Goal: Entertainment & Leisure: Consume media (video, audio)

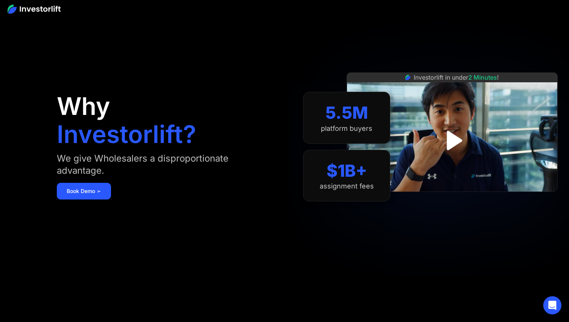
scroll to position [9, 0]
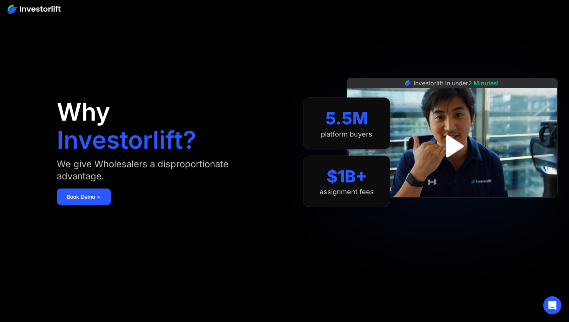
click at [438, 124] on img at bounding box center [452, 137] width 211 height 119
click at [437, 144] on img "open lightbox" at bounding box center [452, 146] width 50 height 50
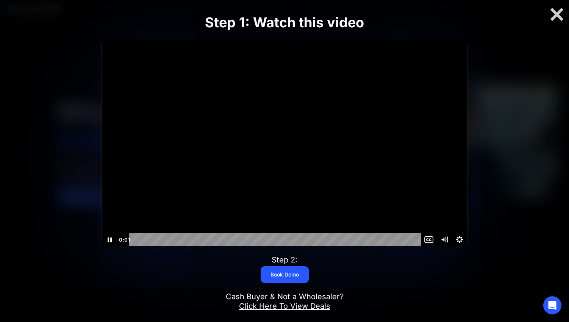
click at [300, 149] on div at bounding box center [284, 142] width 365 height 205
click at [363, 141] on div at bounding box center [284, 142] width 365 height 205
click at [334, 93] on div at bounding box center [284, 142] width 365 height 205
